Goal: Information Seeking & Learning: Stay updated

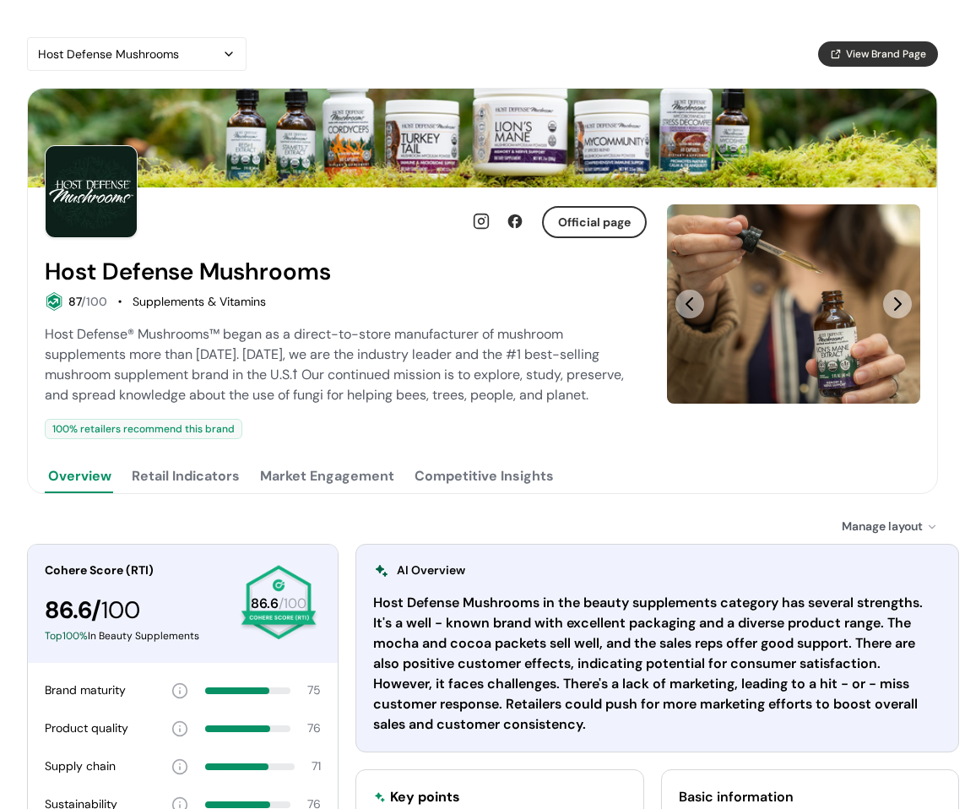
scroll to position [338, 0]
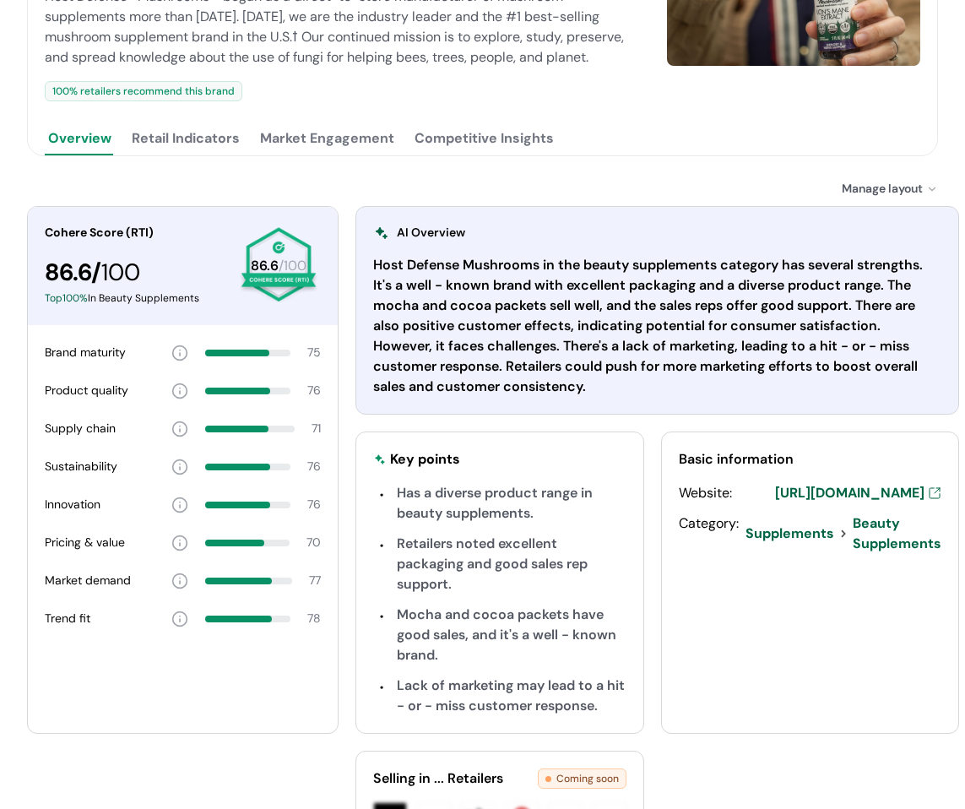
click at [471, 127] on button "Competitive Insights" at bounding box center [484, 139] width 146 height 34
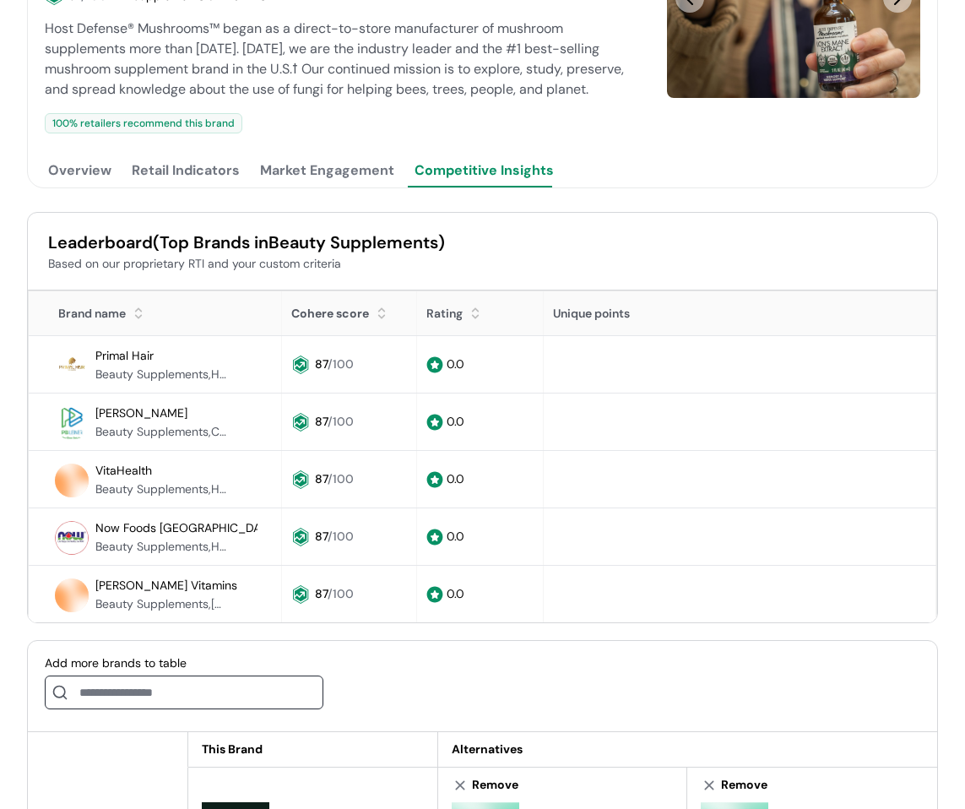
scroll to position [253, 0]
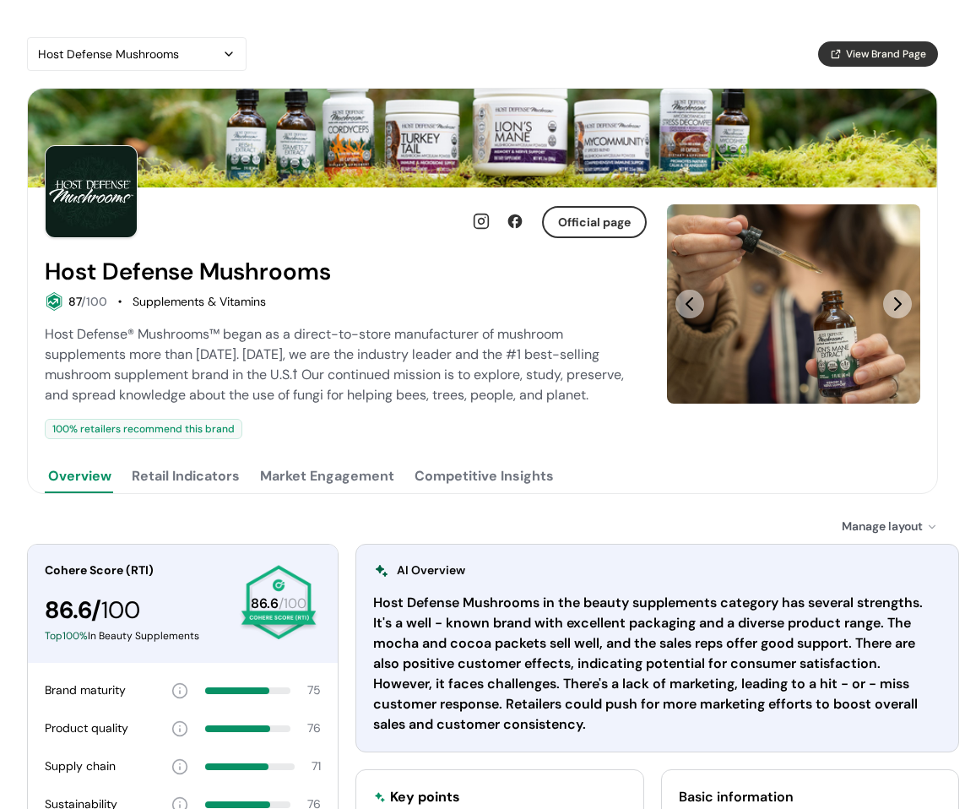
click at [219, 468] on button "Retail Indicators" at bounding box center [185, 476] width 115 height 34
